Goal: Use online tool/utility: Utilize a website feature to perform a specific function

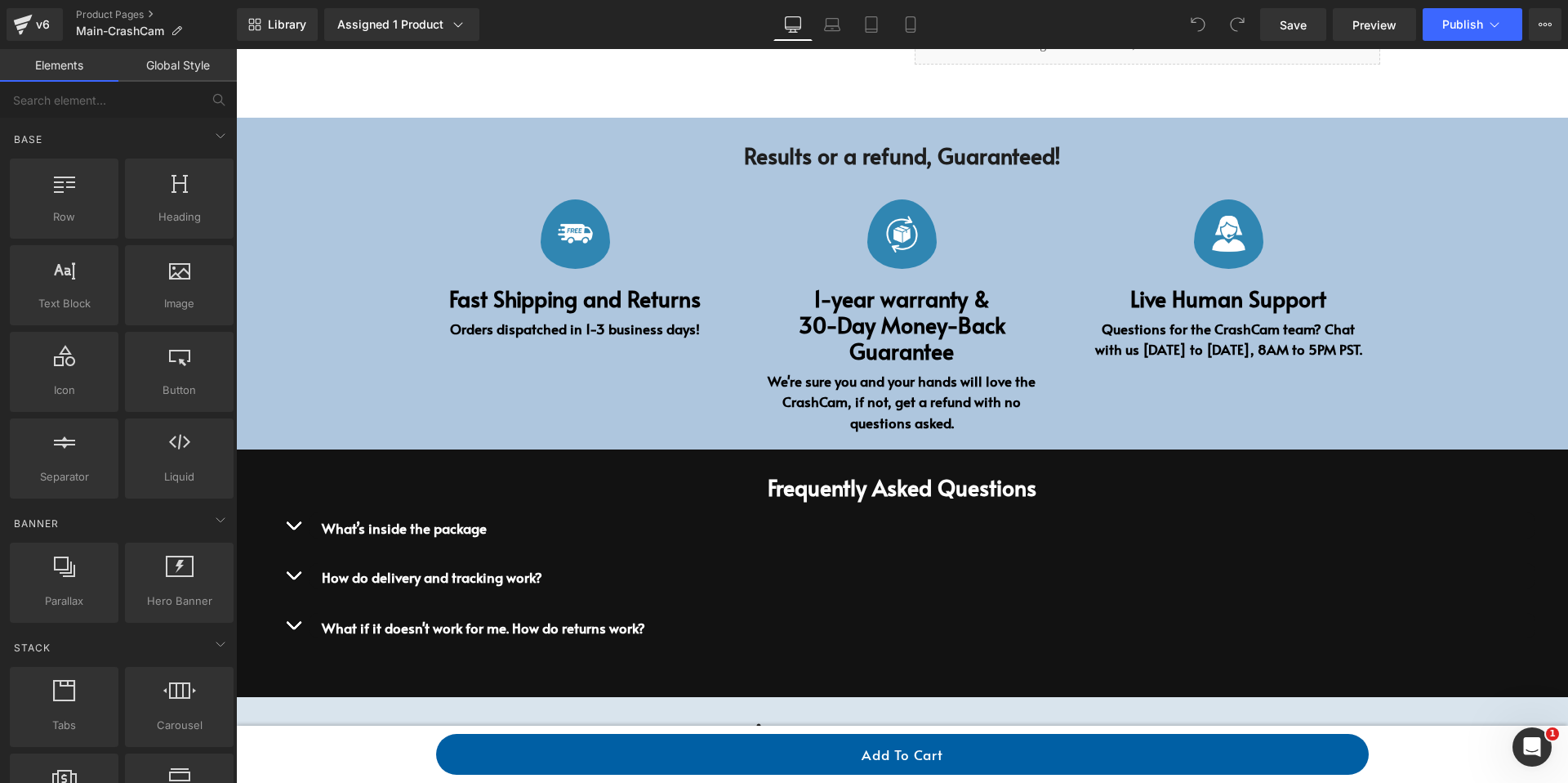
scroll to position [1211, 0]
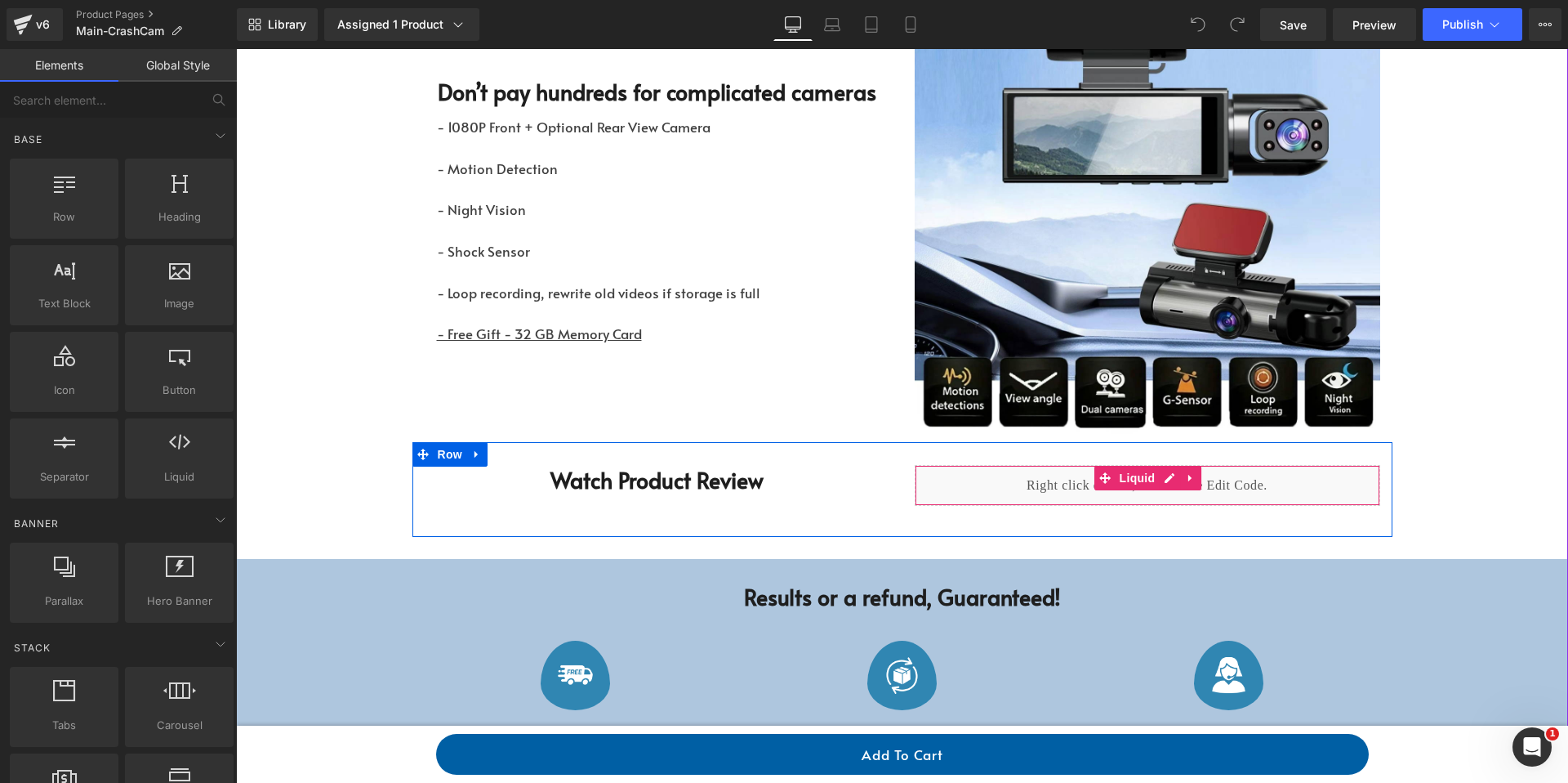
click at [1084, 485] on div "Liquid" at bounding box center [1147, 485] width 465 height 41
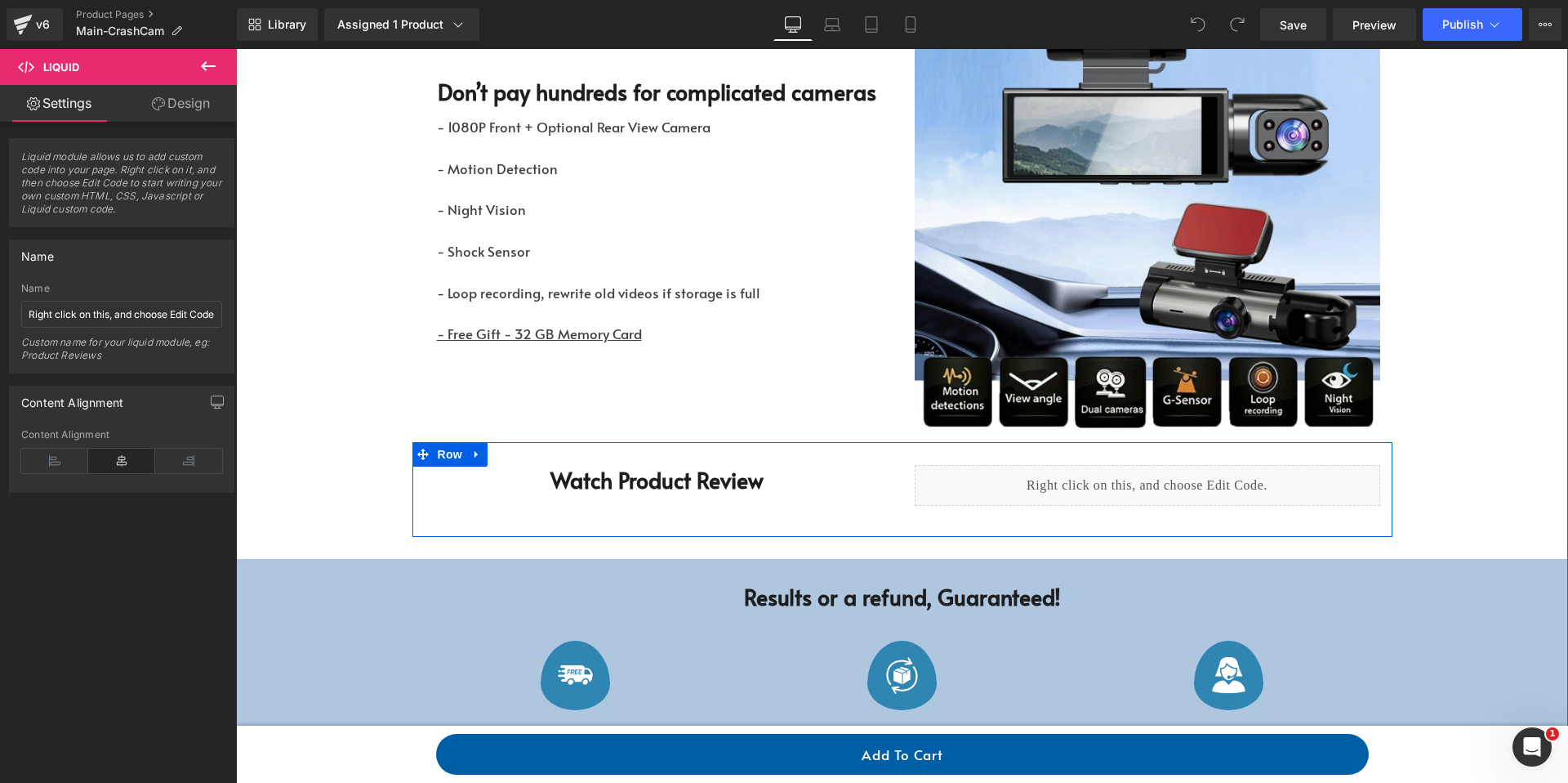
click at [1167, 480] on div "Liquid" at bounding box center [1147, 485] width 465 height 41
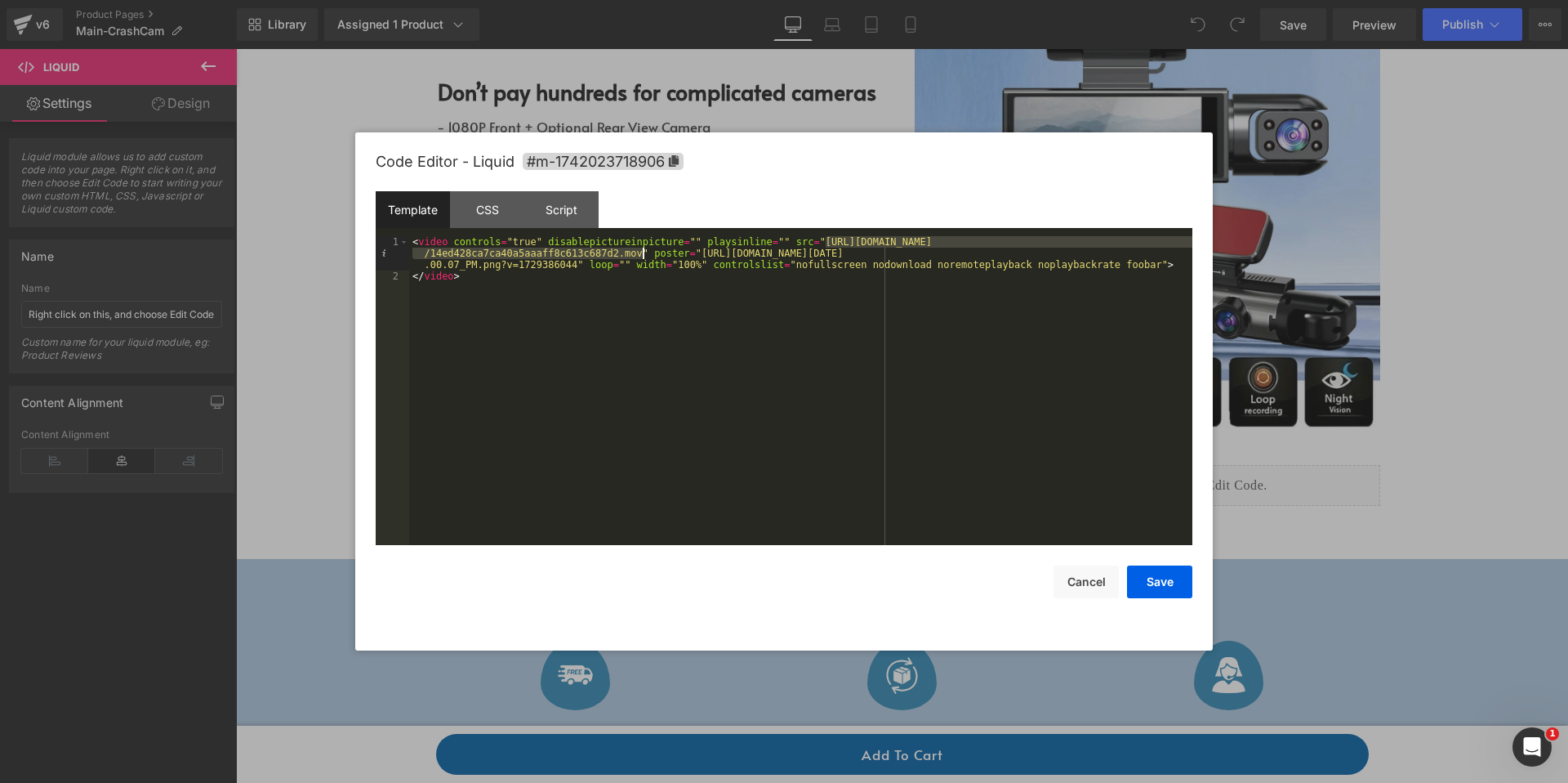
drag, startPoint x: 824, startPoint y: 242, endPoint x: 641, endPoint y: 257, distance: 183.6
click at [641, 257] on div "< video controls = "true" disablepictureinpicture = "" playsinline = "" src = "…" at bounding box center [800, 413] width 784 height 354
click at [1164, 582] on button "Save" at bounding box center [1160, 581] width 66 height 33
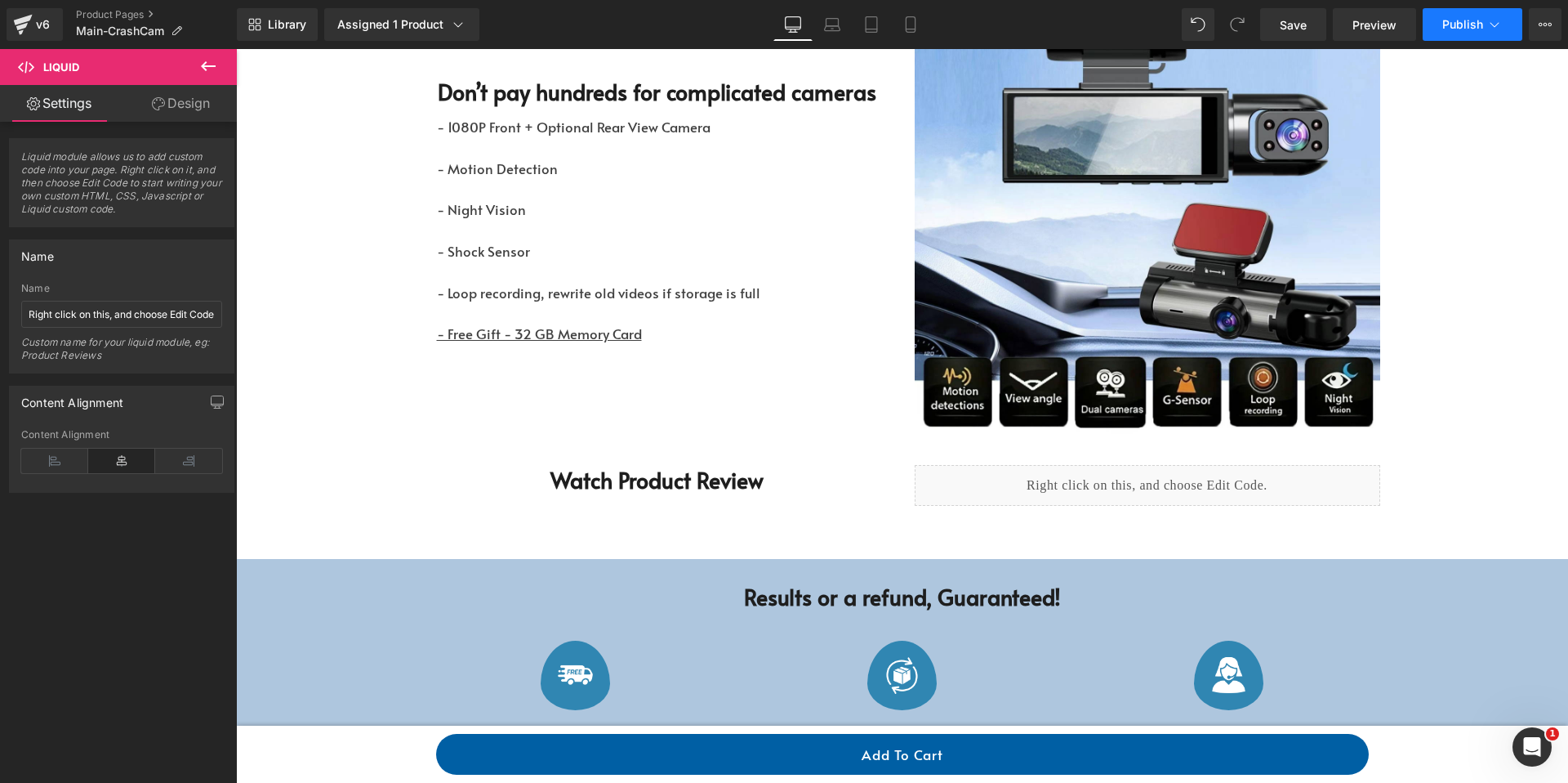
click at [1443, 23] on span "Publish" at bounding box center [1463, 24] width 41 height 13
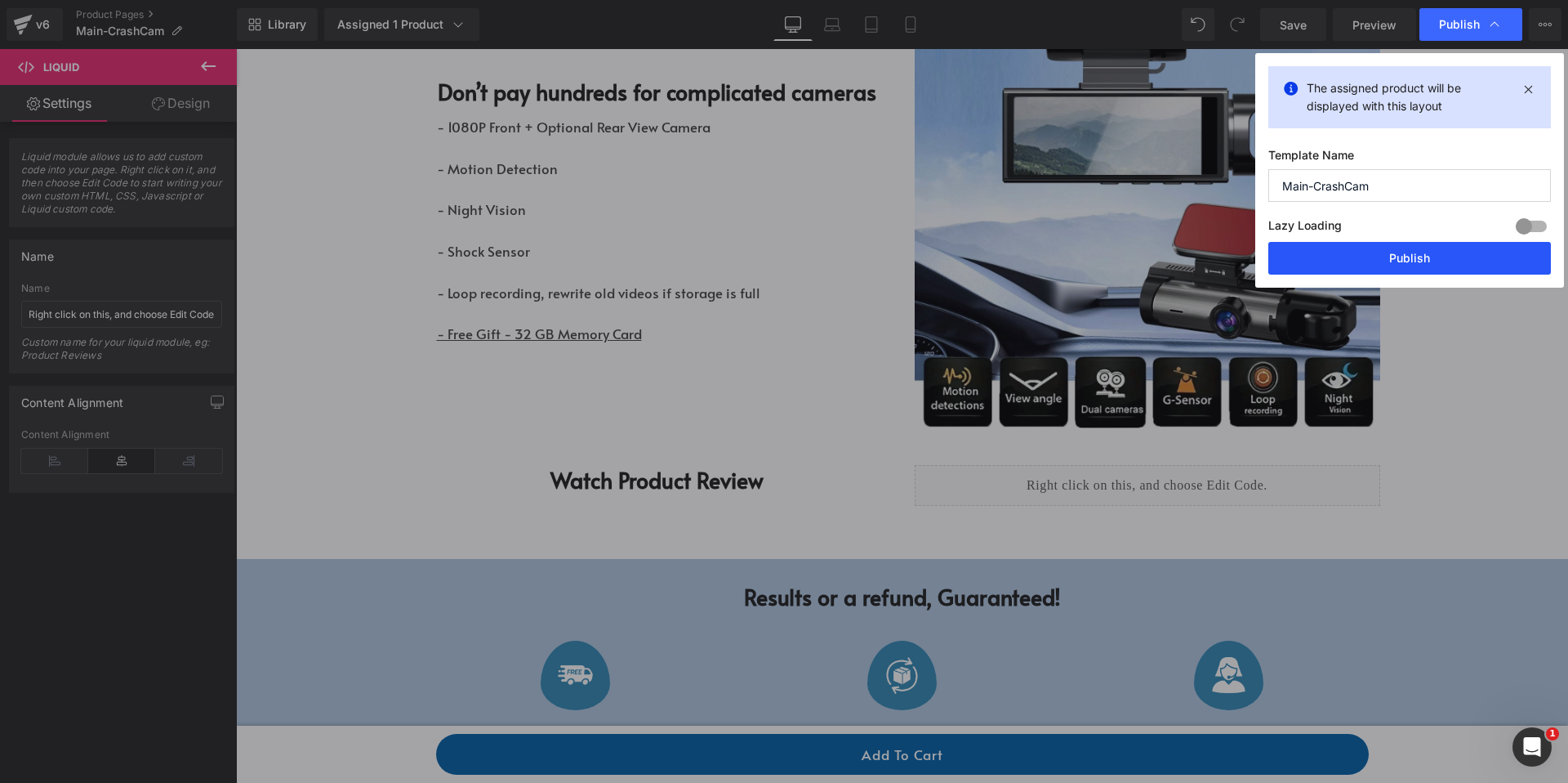
click at [1417, 262] on button "Publish" at bounding box center [1410, 258] width 283 height 33
